Goal: Information Seeking & Learning: Learn about a topic

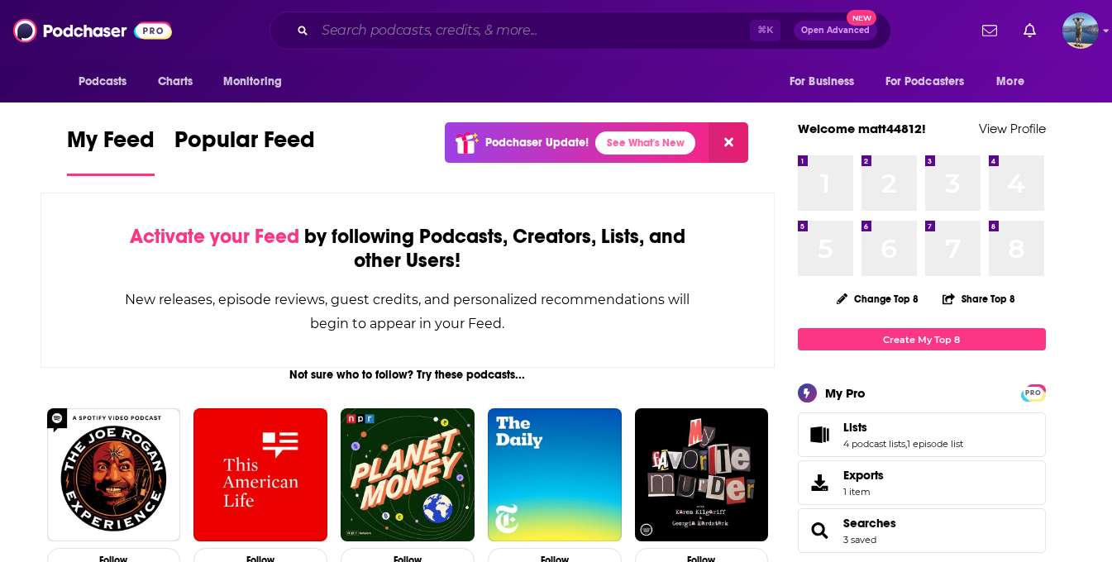
click at [384, 33] on input "Search podcasts, credits, & more..." at bounding box center [532, 30] width 435 height 26
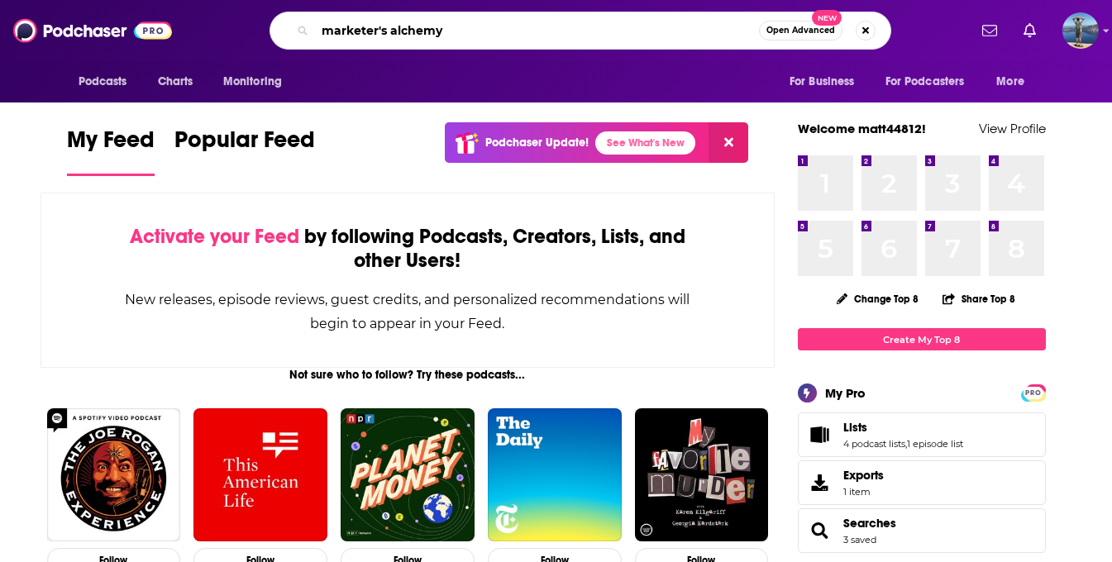
type input "marketer's alchemy"
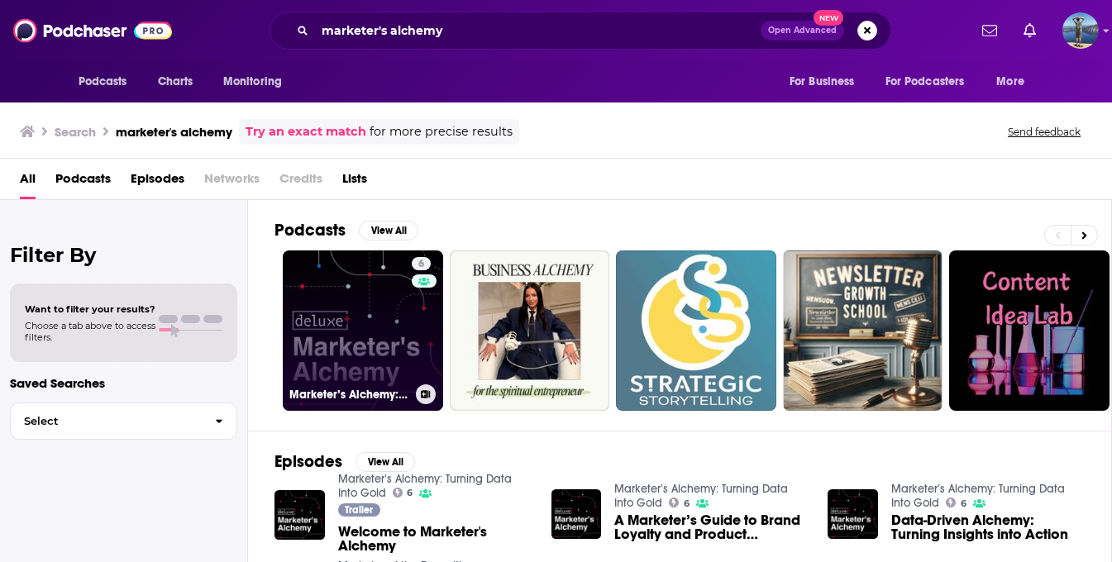
click at [356, 296] on link "6 Marketer’s Alchemy: Turning Data Into Gold" at bounding box center [363, 331] width 160 height 160
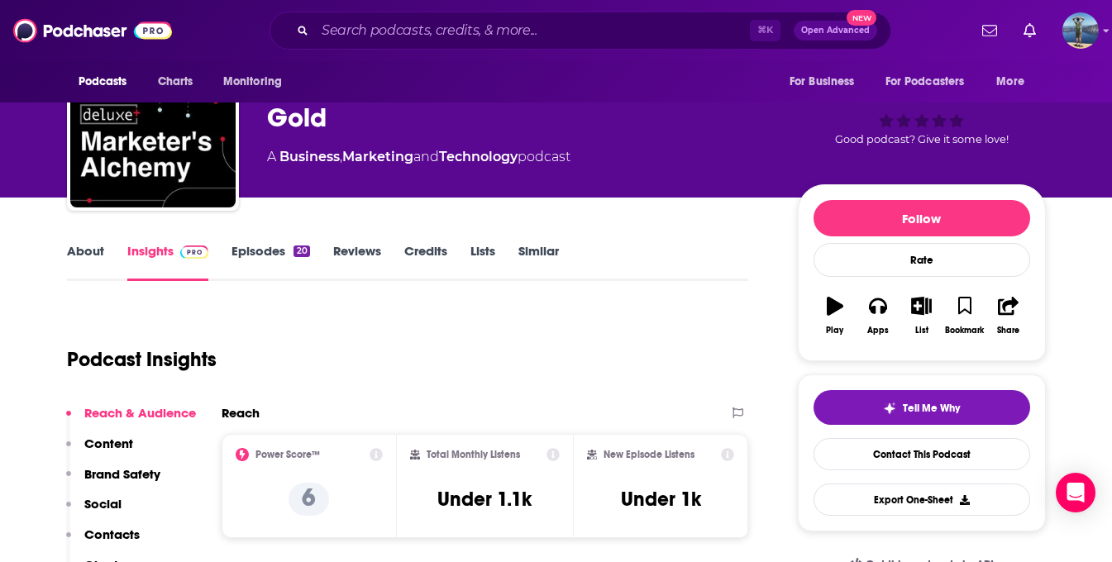
scroll to position [71, 0]
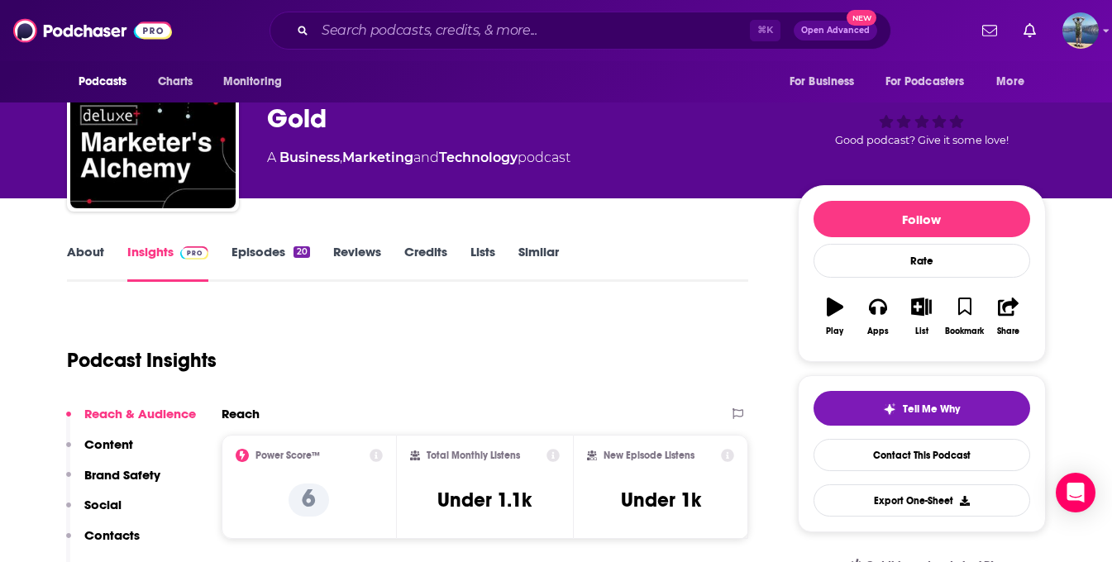
click at [89, 251] on link "About" at bounding box center [85, 263] width 37 height 38
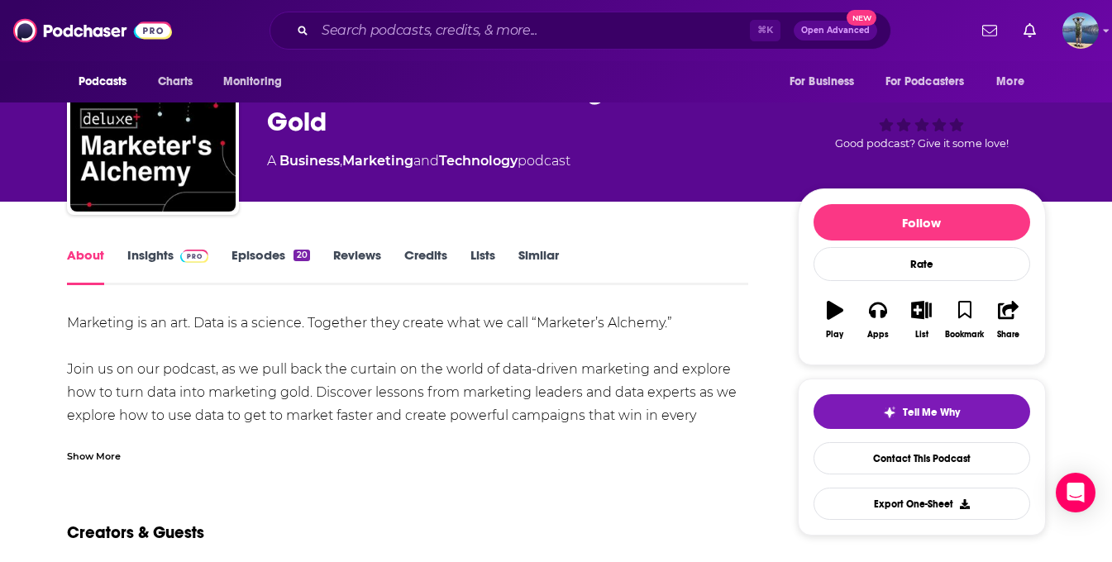
scroll to position [77, 0]
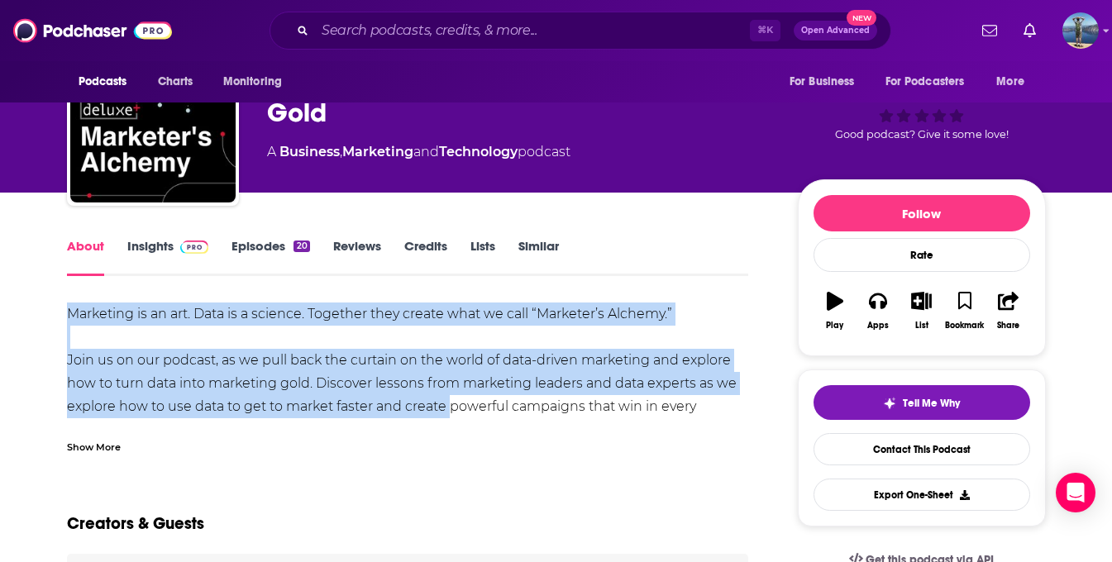
drag, startPoint x: 64, startPoint y: 311, endPoint x: 443, endPoint y: 395, distance: 388.8
click at [99, 443] on div "Show More" at bounding box center [94, 446] width 54 height 16
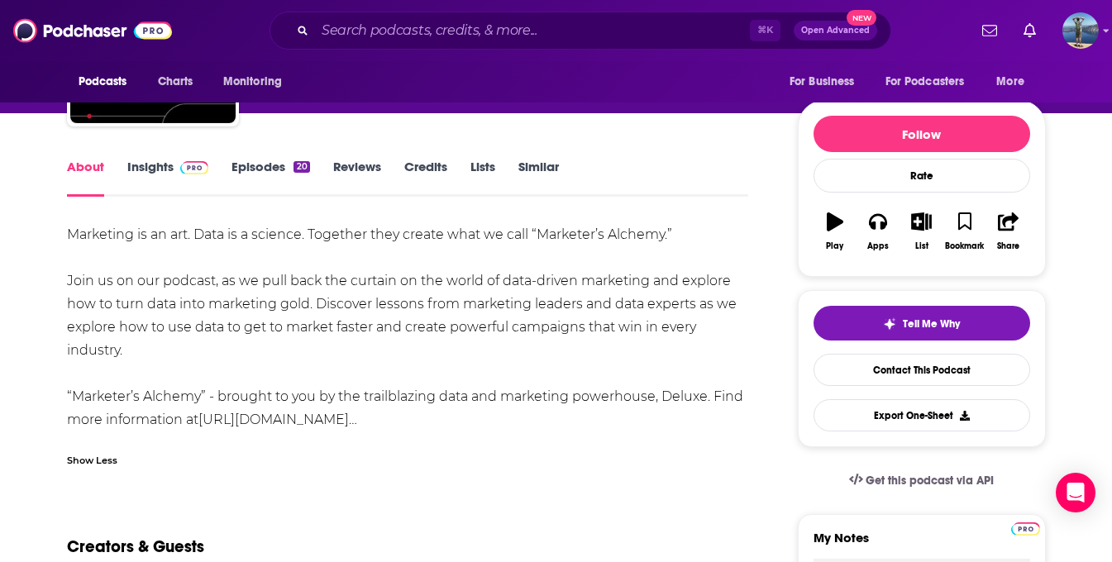
scroll to position [161, 0]
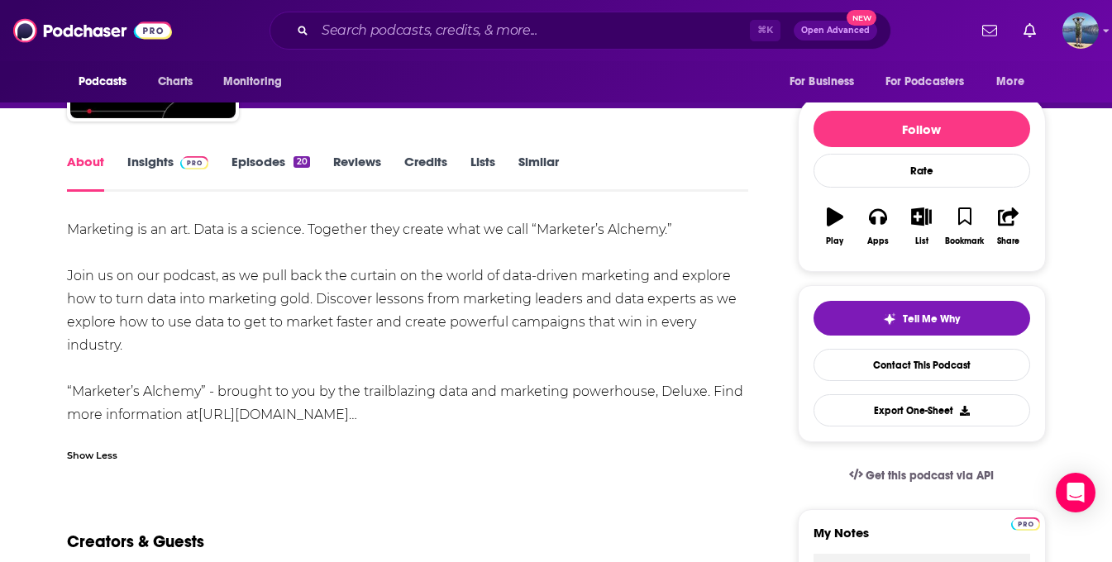
click at [143, 276] on div "Marketing is an art. Data is a science. Together they create what we call “Mark…" at bounding box center [408, 322] width 682 height 208
drag, startPoint x: 60, startPoint y: 227, endPoint x: 651, endPoint y: 355, distance: 604.2
copy div "Marketing is an art. Data is a science. Together they create what we call “Mark…"
